Goal: Find specific page/section: Find specific page/section

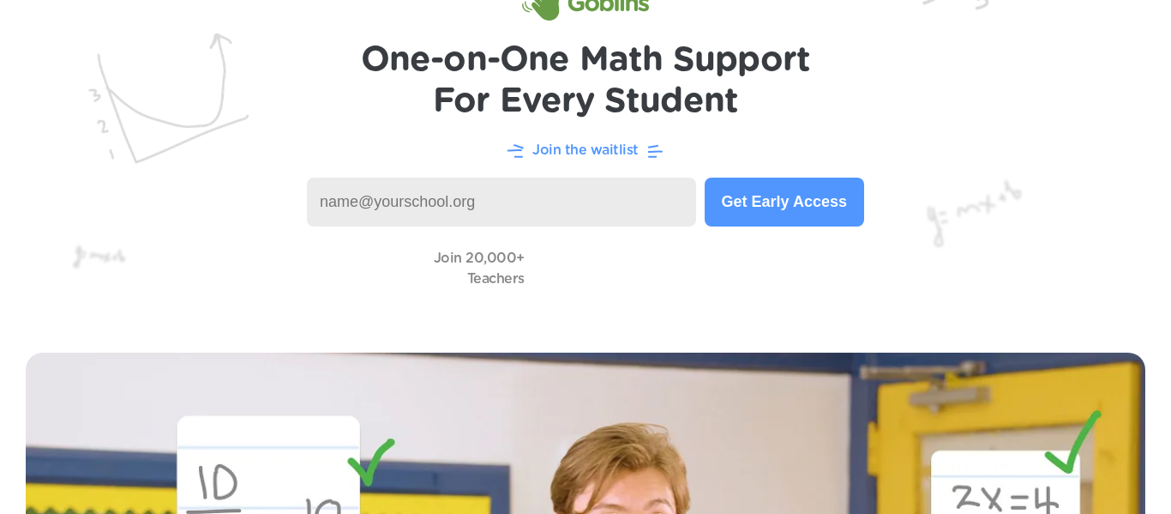
scroll to position [101, 0]
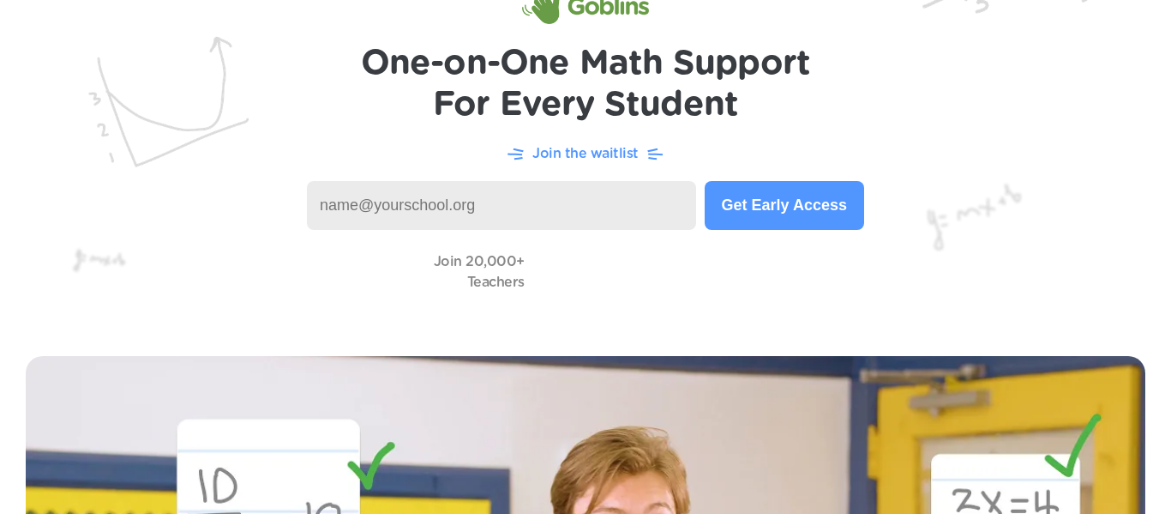
click at [617, 201] on input at bounding box center [501, 205] width 389 height 49
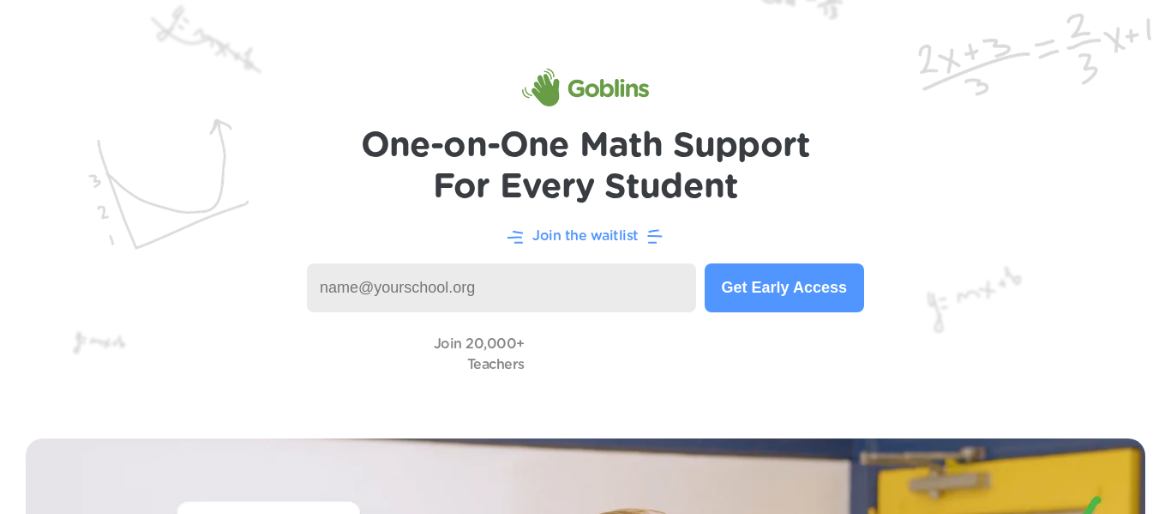
scroll to position [0, 0]
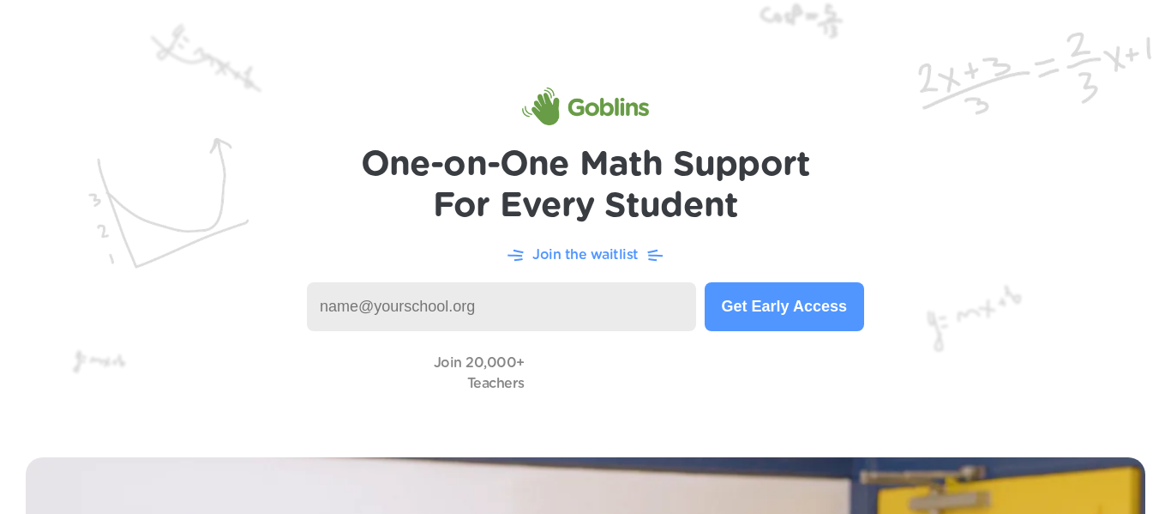
click at [708, 203] on h1 "One-on-One Math Support For Every Student" at bounding box center [586, 185] width 450 height 82
click at [634, 303] on input at bounding box center [501, 306] width 389 height 49
click at [634, 303] on input "rche930" at bounding box center [501, 306] width 389 height 49
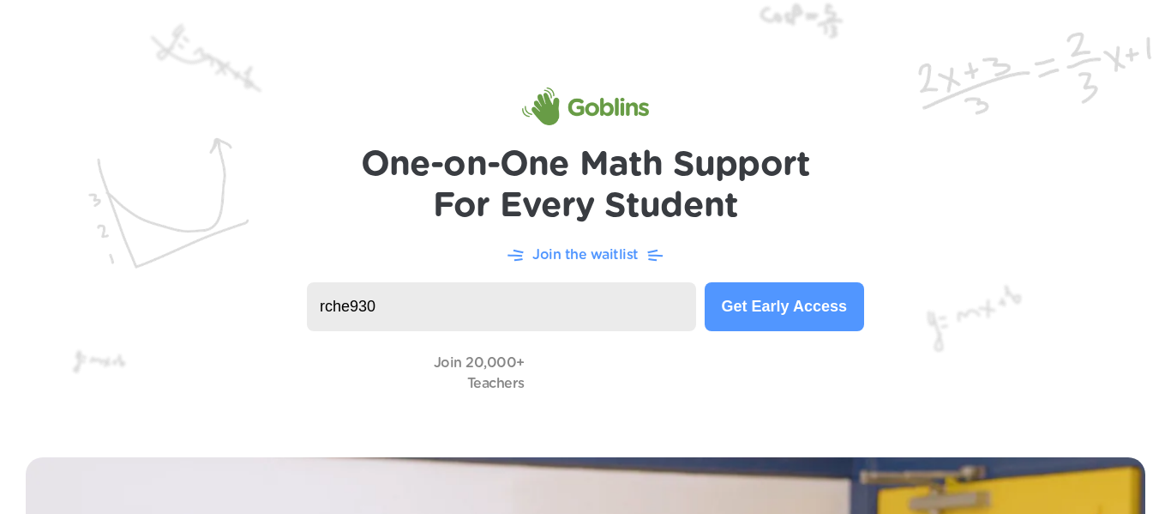
click at [634, 303] on input "rche930" at bounding box center [501, 306] width 389 height 49
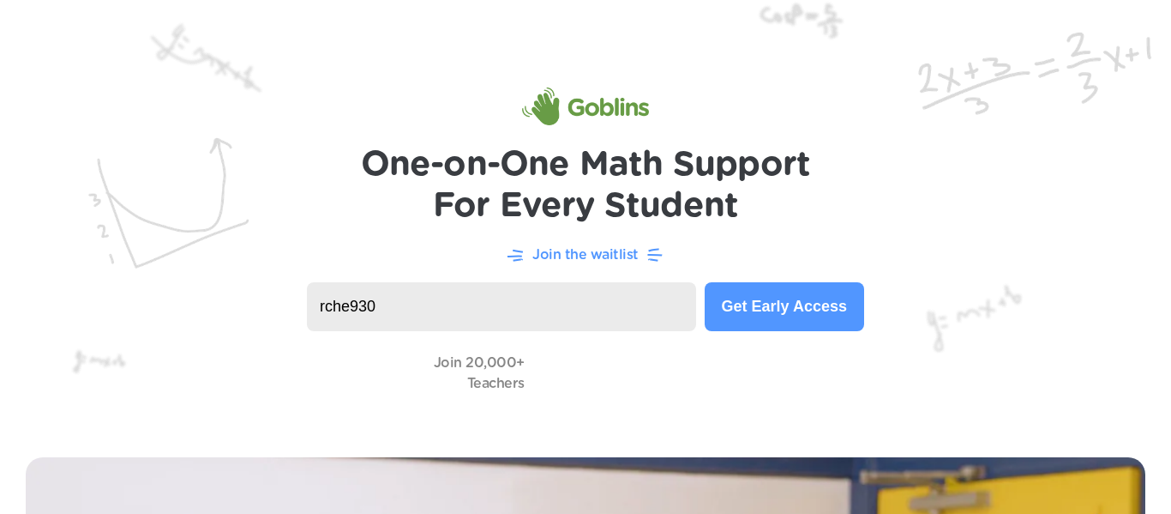
click at [634, 303] on input "rche930" at bounding box center [501, 306] width 389 height 49
type input "rche930"
